Goal: Task Accomplishment & Management: Use online tool/utility

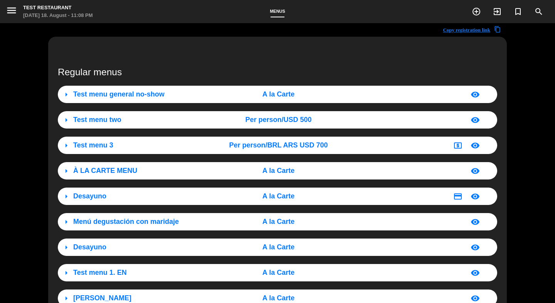
click at [121, 94] on span "Test menu general no-show" at bounding box center [118, 94] width 91 height 8
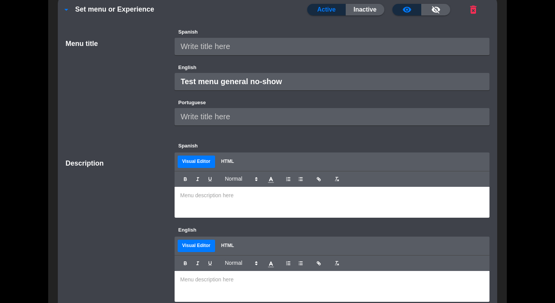
scroll to position [101, 0]
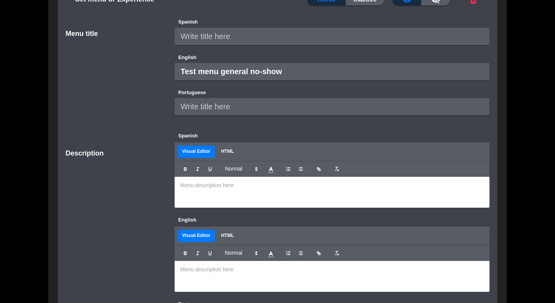
click at [221, 184] on p at bounding box center [332, 185] width 304 height 8
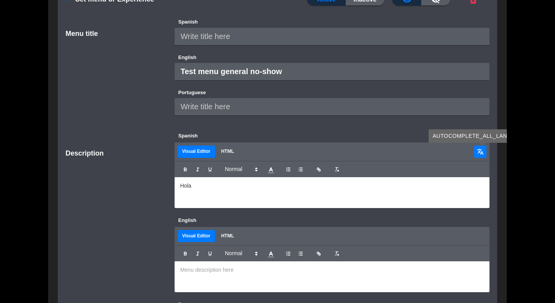
click at [483, 148] on span "translate" at bounding box center [480, 151] width 7 height 7
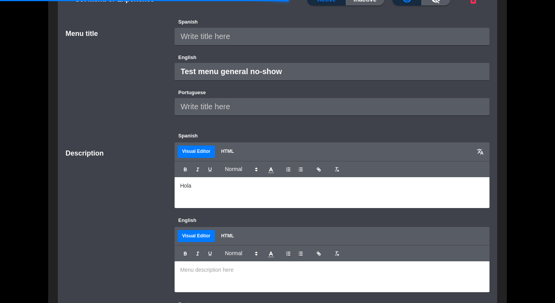
click at [130, 157] on body "close × Test Restaurant × chrome_reader_mode List of Reservations account_box C…" at bounding box center [277, 151] width 555 height 303
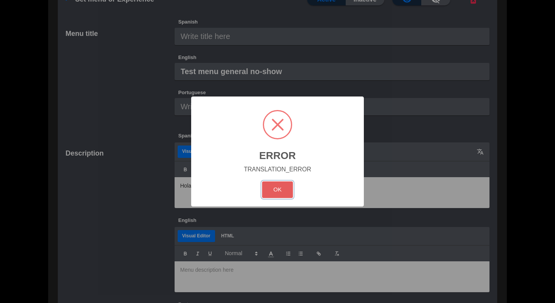
click at [280, 194] on button "OK" at bounding box center [277, 189] width 31 height 17
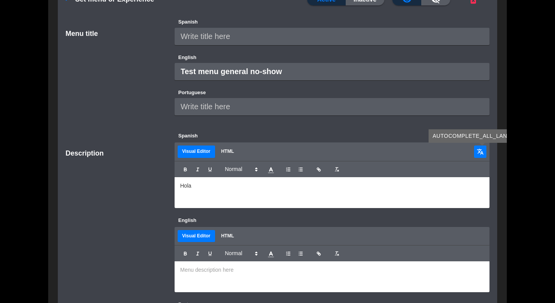
click at [481, 155] on span "translate" at bounding box center [480, 151] width 7 height 7
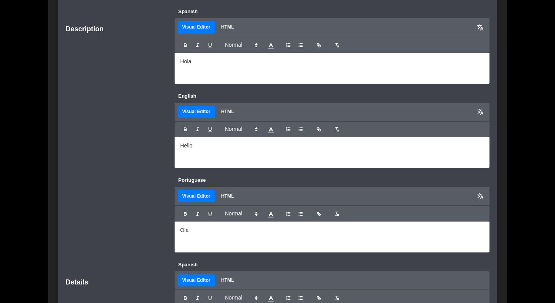
scroll to position [224, 0]
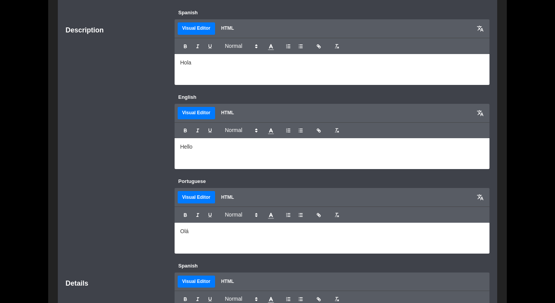
click at [228, 70] on div "Hola" at bounding box center [332, 69] width 315 height 31
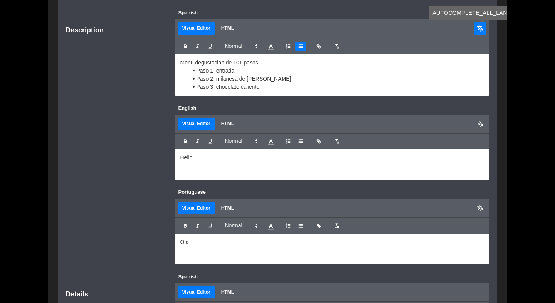
click at [481, 29] on span "translate" at bounding box center [480, 28] width 7 height 7
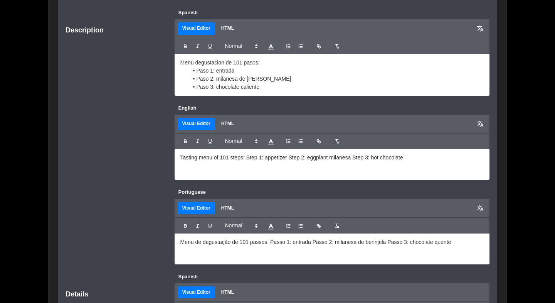
click at [277, 82] on li "Paso 2: milanesa de [PERSON_NAME]" at bounding box center [337, 79] width 296 height 8
click at [274, 88] on li "Paso 3: chocolate caliente" at bounding box center [337, 87] width 296 height 8
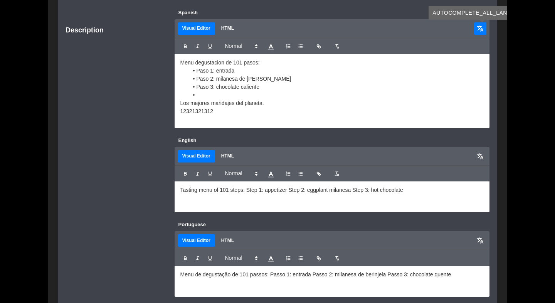
click at [481, 25] on span "translate" at bounding box center [480, 28] width 7 height 7
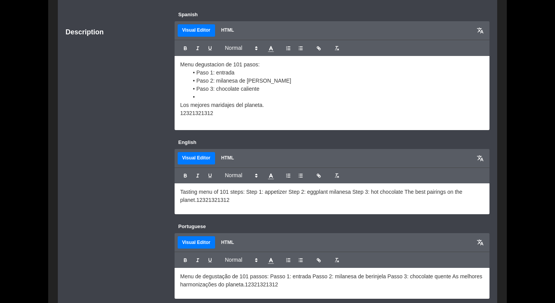
scroll to position [218, 0]
